Goal: Find specific page/section: Find specific page/section

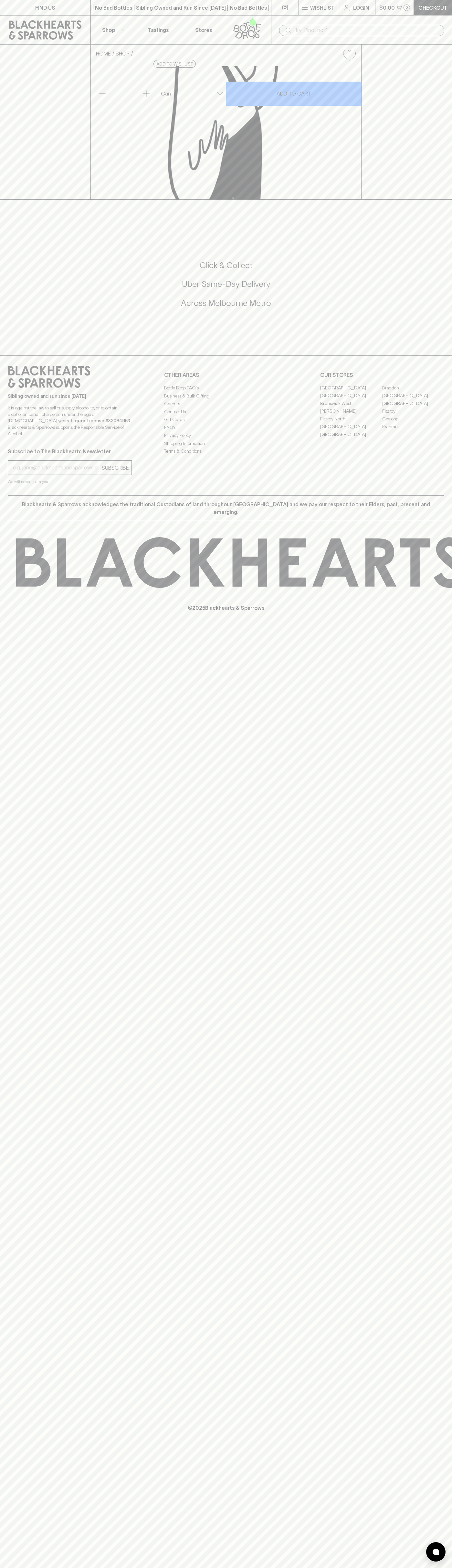
click at [37, 1] on link "FIND US" at bounding box center [45, 7] width 90 height 15
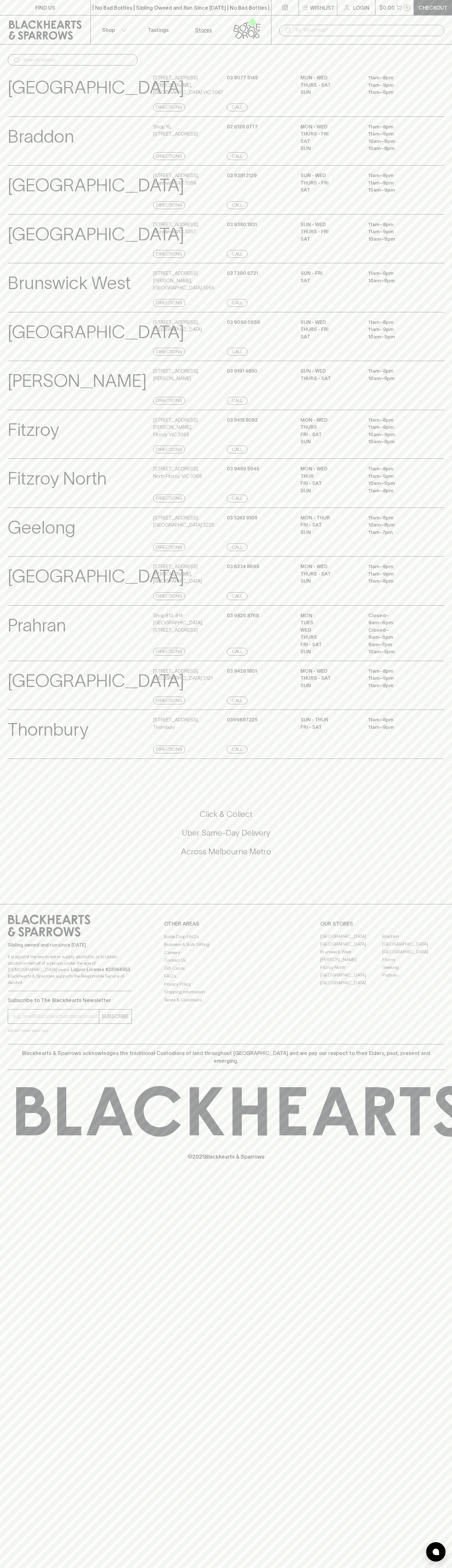
click at [436, 54] on main "​ [GEOGRAPHIC_DATA] View Store Details [STREET_ADDRESS][PERSON_NAME] Directions…" at bounding box center [226, 403] width 452 height 718
click at [187, 1567] on html "FIND US | No Bad Bottles | Sibling Owned and Run Since [DATE] | No Bad Bottles …" at bounding box center [226, 784] width 452 height 1568
click at [13, 940] on div "Sibling owned and run since 2006 It is against the law to sell or supply alcoho…" at bounding box center [226, 974] width 452 height 140
